Goal: Information Seeking & Learning: Learn about a topic

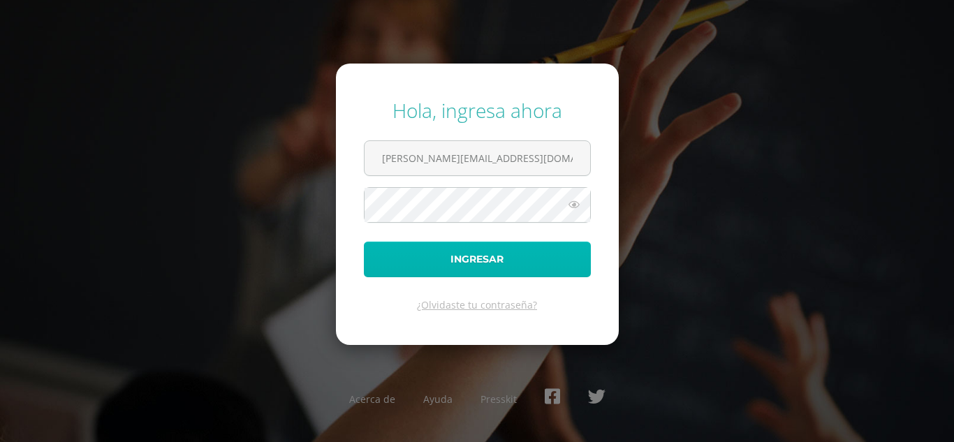
click at [394, 271] on button "Ingresar" at bounding box center [477, 260] width 227 height 36
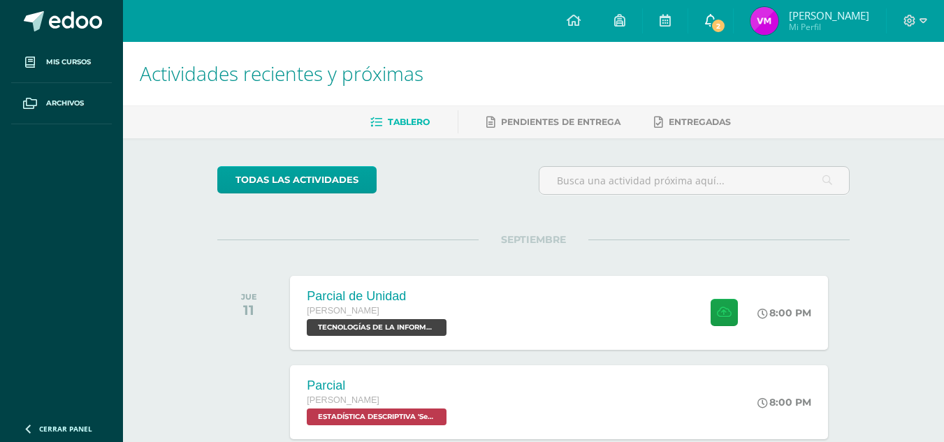
click at [729, 35] on link "2" at bounding box center [710, 21] width 45 height 42
click at [777, 22] on img at bounding box center [764, 21] width 28 height 28
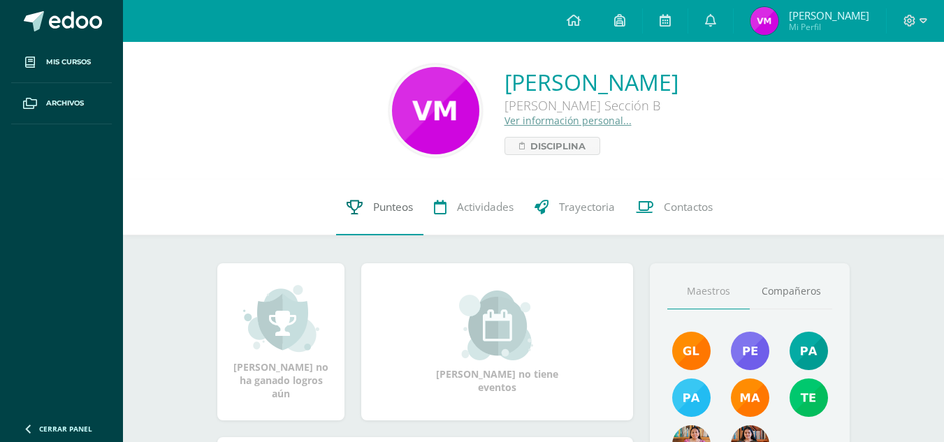
click at [390, 207] on span "Punteos" at bounding box center [393, 207] width 40 height 15
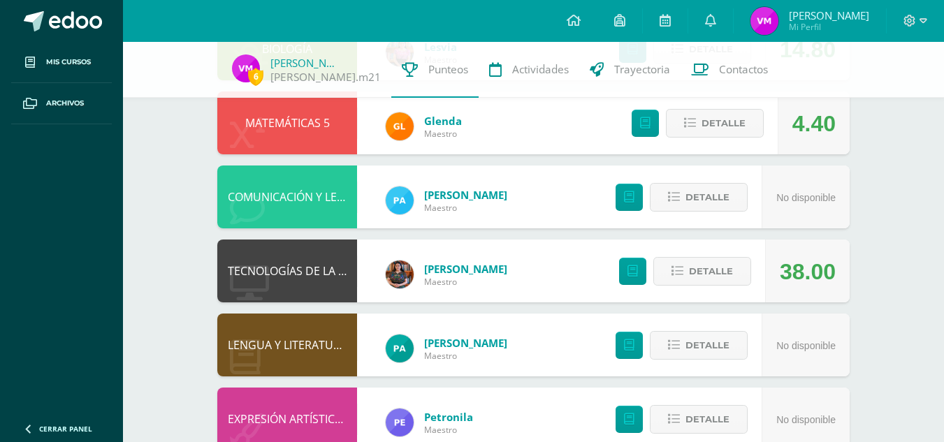
scroll to position [426, 0]
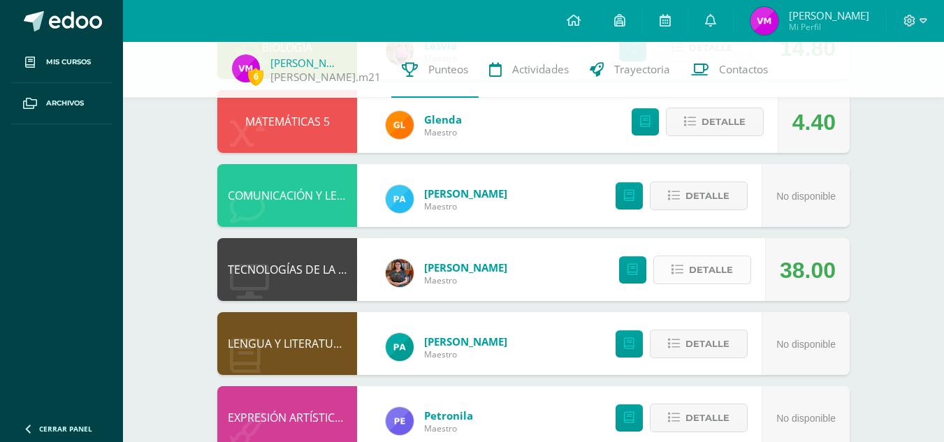
click at [688, 271] on button "Detalle" at bounding box center [702, 270] width 98 height 29
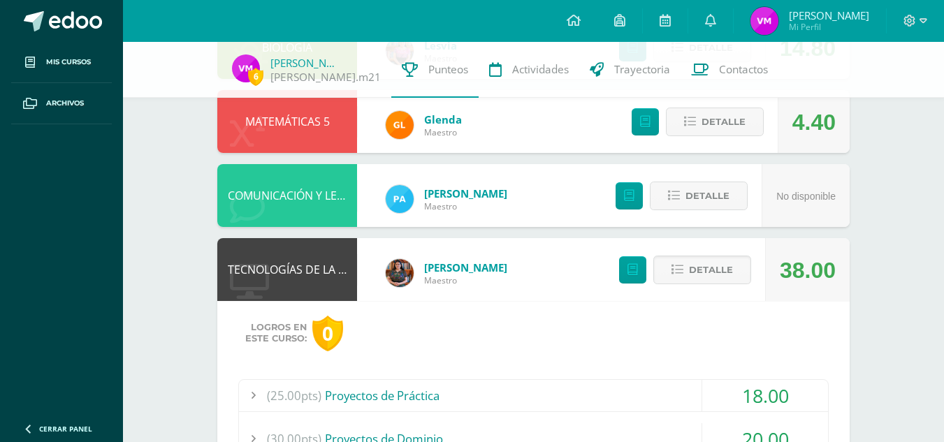
scroll to position [614, 0]
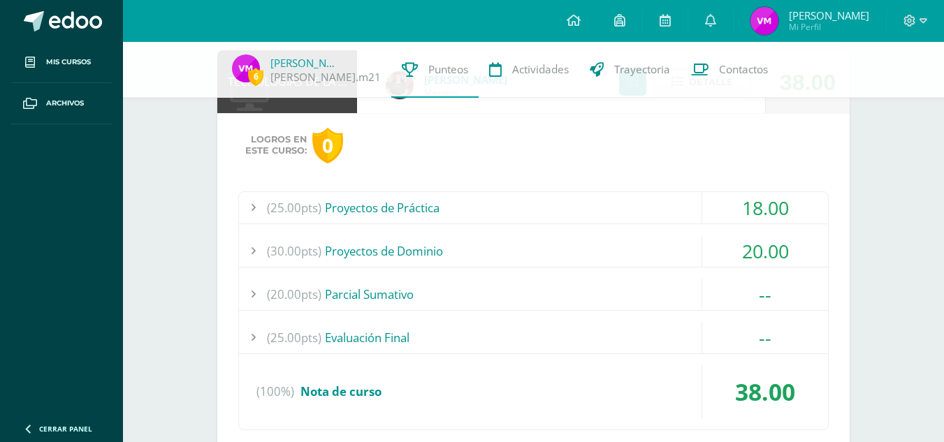
click at [744, 210] on div "18.00" at bounding box center [765, 207] width 126 height 31
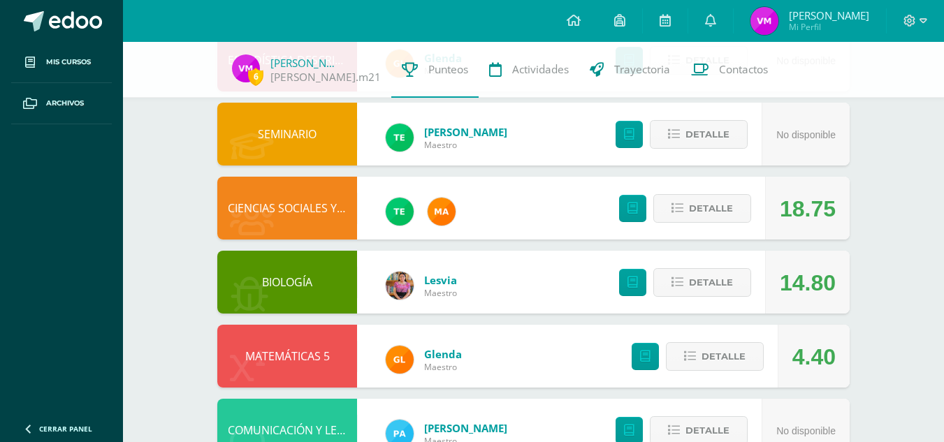
scroll to position [0, 0]
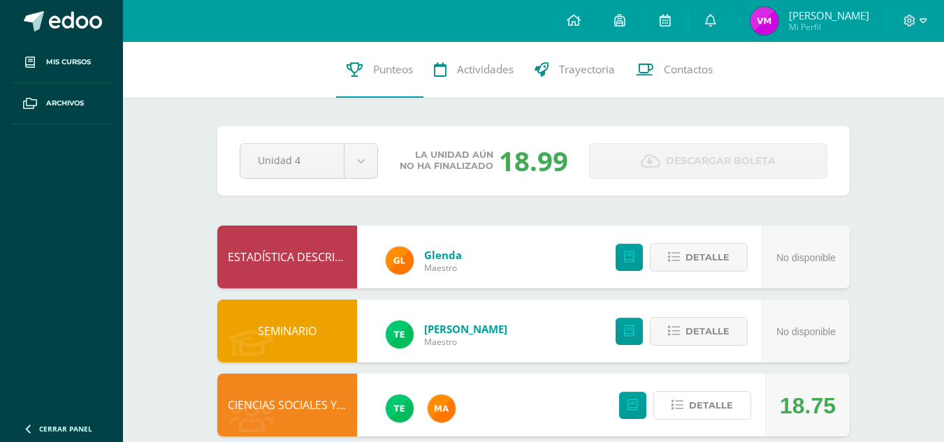
drag, startPoint x: 667, startPoint y: 409, endPoint x: 673, endPoint y: 465, distance: 56.2
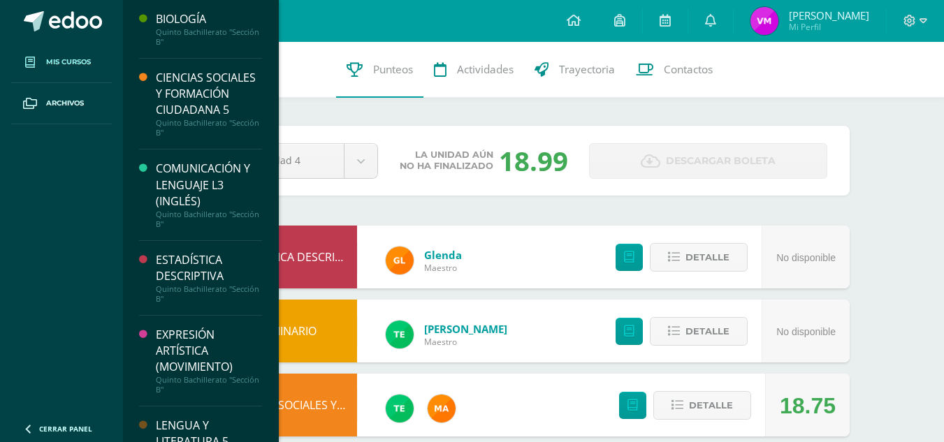
click at [101, 57] on link "Mis cursos" at bounding box center [61, 62] width 101 height 41
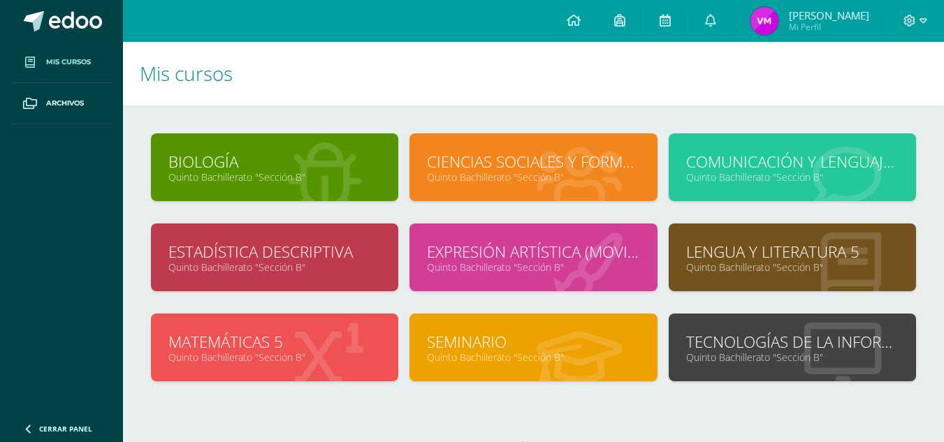
click at [785, 347] on link "TECNOLOGÍAS DE LA INFORMACIÓN Y LA COMUNICACIÓN 5" at bounding box center [792, 342] width 212 height 22
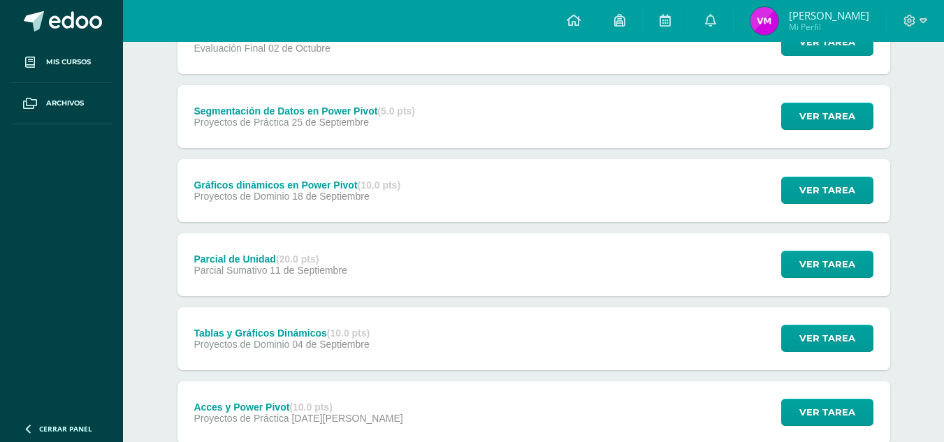
scroll to position [228, 0]
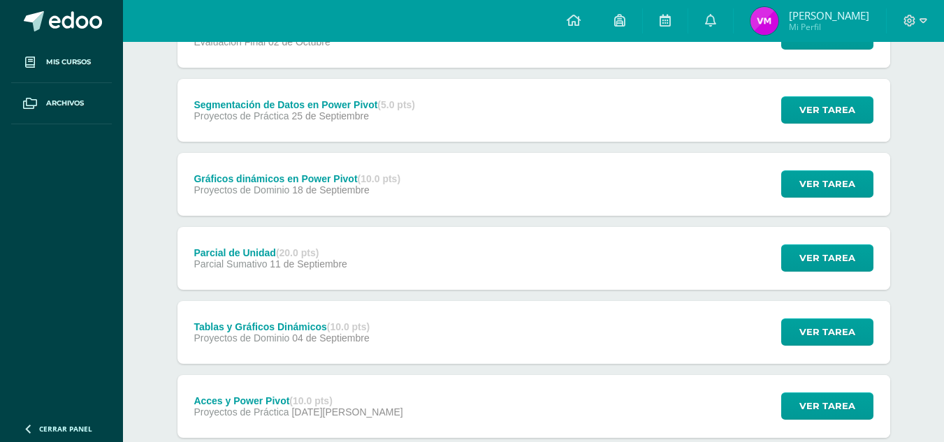
click at [321, 182] on div "Gráficos dinámicos en Power Pivot (10.0 pts)" at bounding box center [296, 178] width 207 height 11
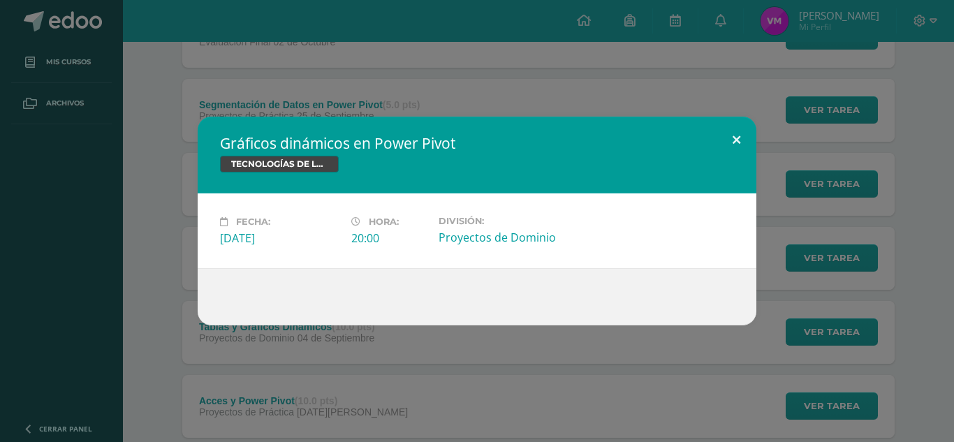
click at [747, 138] on button at bounding box center [737, 141] width 40 height 48
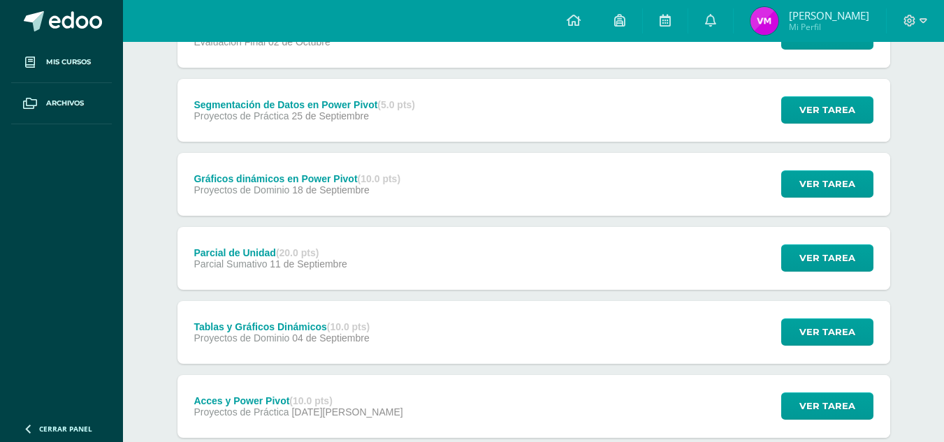
click at [305, 101] on div "Segmentación de Datos en Power Pivot (5.0 pts)" at bounding box center [303, 104] width 221 height 11
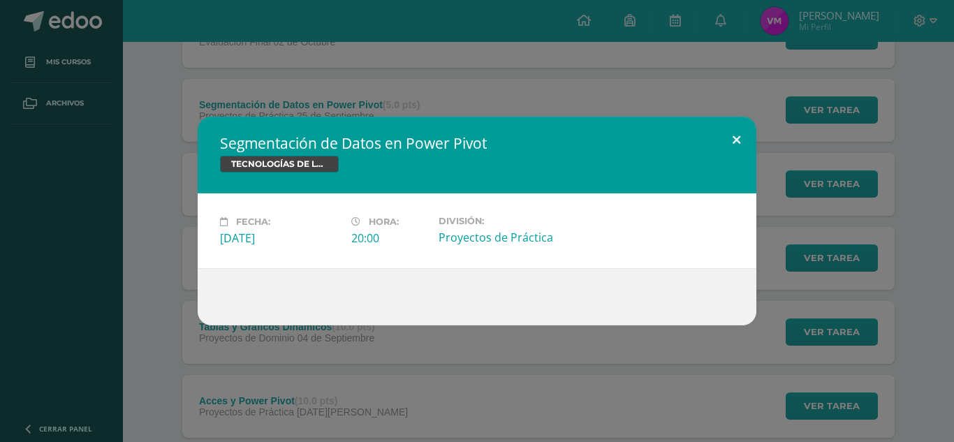
click at [745, 140] on button at bounding box center [737, 141] width 40 height 48
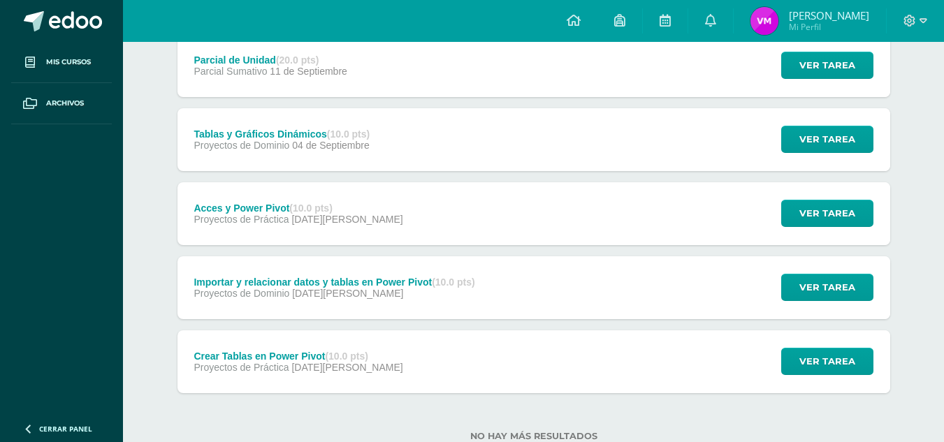
scroll to position [423, 0]
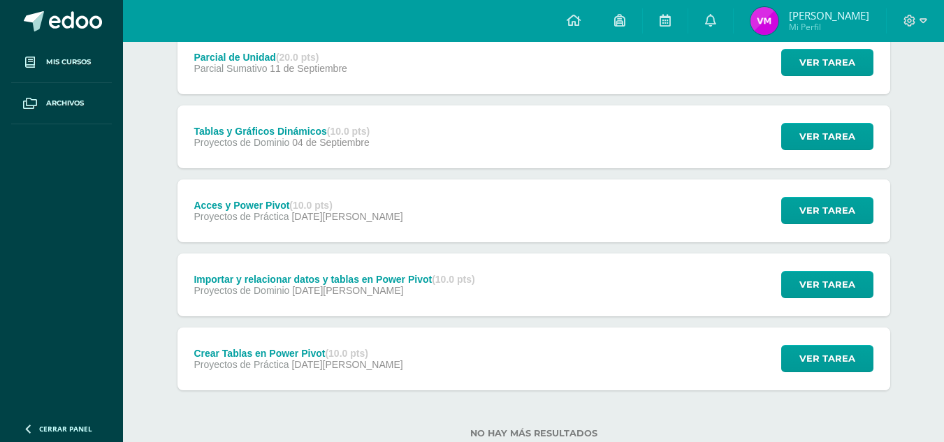
click at [269, 134] on div "Tablas y Gráficos Dinámicos (10.0 pts)" at bounding box center [281, 131] width 176 height 11
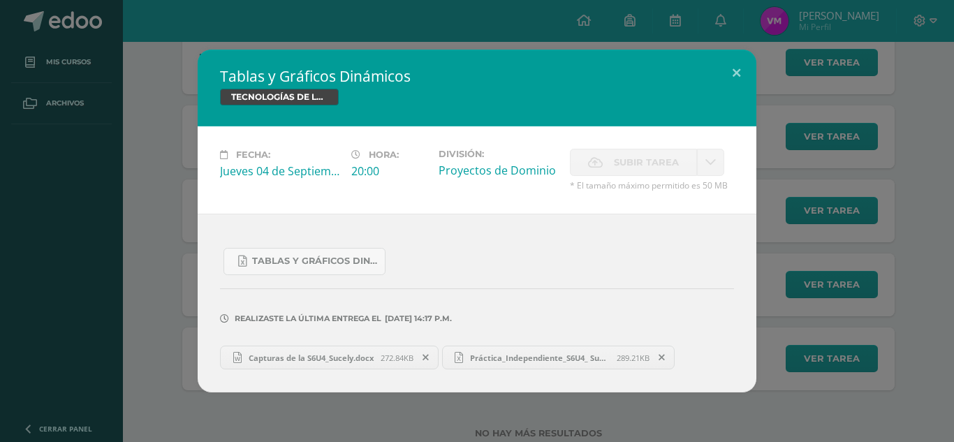
click at [527, 361] on span "Práctica_Independiente_S6U4_ Sucely.xlsx" at bounding box center [540, 358] width 154 height 10
drag, startPoint x: 729, startPoint y: 78, endPoint x: 734, endPoint y: 68, distance: 10.3
click at [734, 68] on button at bounding box center [737, 74] width 40 height 48
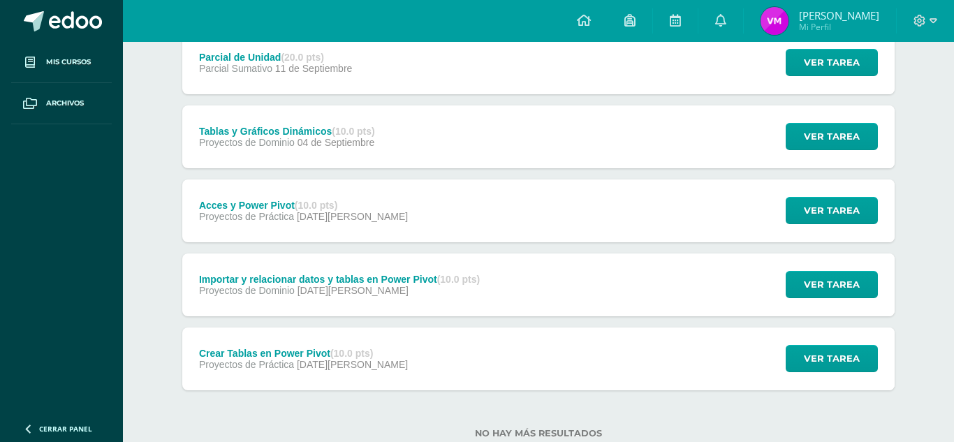
click at [734, 68] on div "Tablas y Gráficos Dinámicos TECNOLOGÍAS DE LA INFORMACIÓN Y LA COMUNICACIÓN 5 F…" at bounding box center [477, 221] width 943 height 343
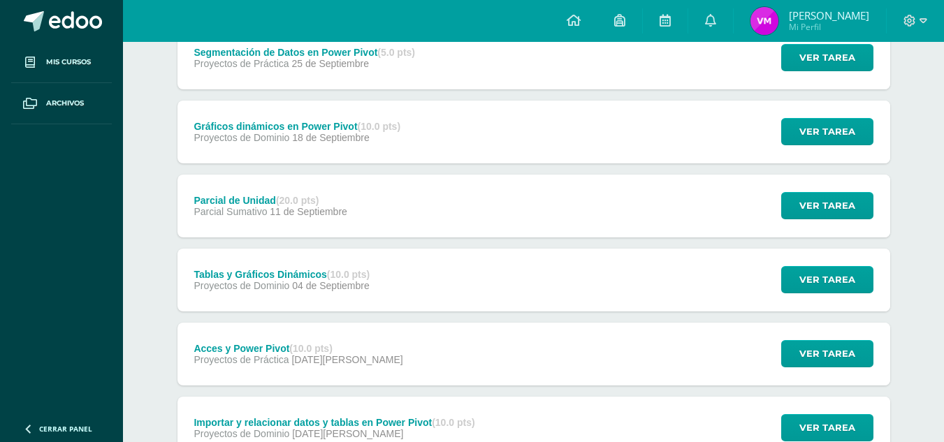
scroll to position [465, 0]
